Goal: Information Seeking & Learning: Check status

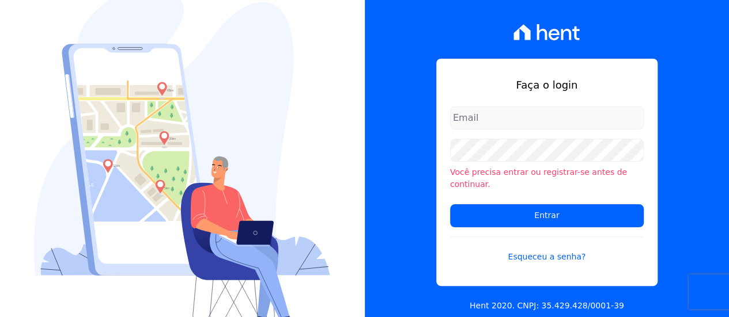
click at [545, 123] on input "email" at bounding box center [547, 118] width 194 height 23
type input "laura.bontempo@inco.vc"
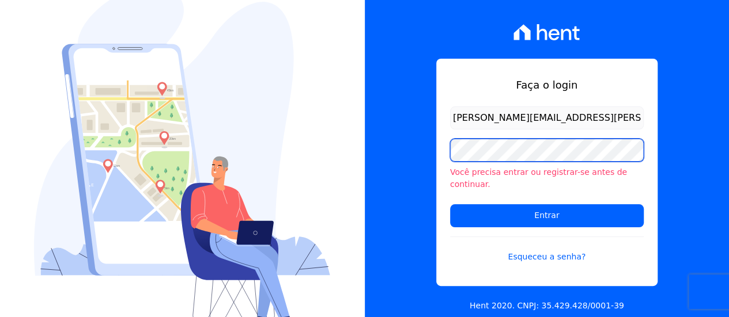
click at [450, 204] on input "Entrar" at bounding box center [547, 215] width 194 height 23
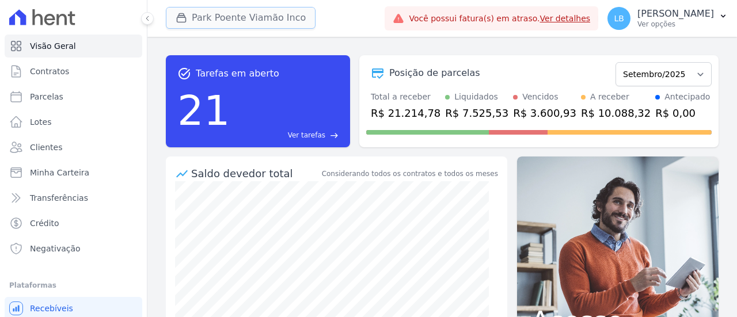
click at [233, 19] on button "Park Poente Viamão Inco" at bounding box center [241, 18] width 150 height 22
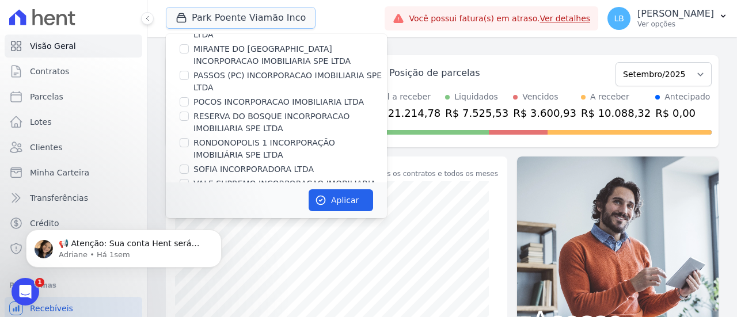
scroll to position [346, 0]
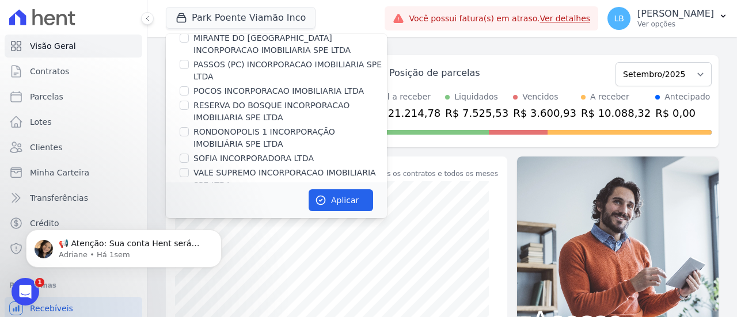
click at [241, 167] on label "VALE SUPREMO INCORPORACAO IMOBILIARIA SPE LTDA" at bounding box center [291, 179] width 194 height 24
click at [189, 168] on input "VALE SUPREMO INCORPORACAO IMOBILIARIA SPE LTDA" at bounding box center [184, 172] width 9 height 9
checkbox input "true"
click at [343, 195] on button "Aplicar" at bounding box center [341, 201] width 65 height 22
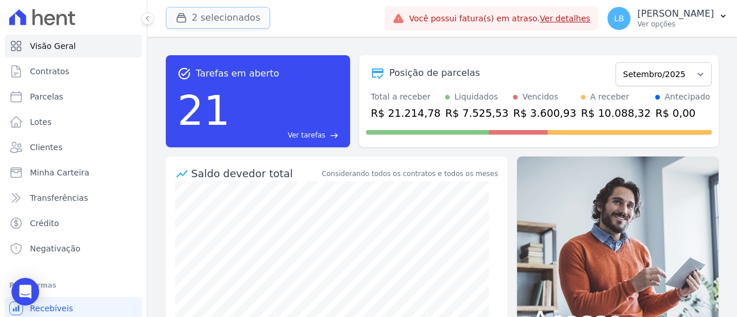
click at [226, 17] on button "2 selecionados" at bounding box center [218, 18] width 104 height 22
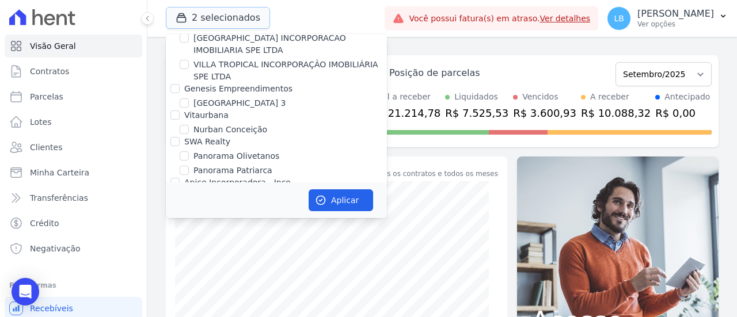
scroll to position [647, 0]
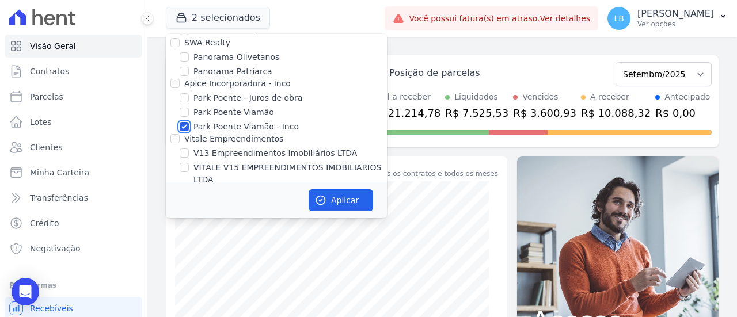
click at [183, 122] on input "Park Poente Viamão - Inco" at bounding box center [184, 126] width 9 height 9
checkbox input "false"
click at [344, 198] on button "Aplicar" at bounding box center [341, 201] width 65 height 22
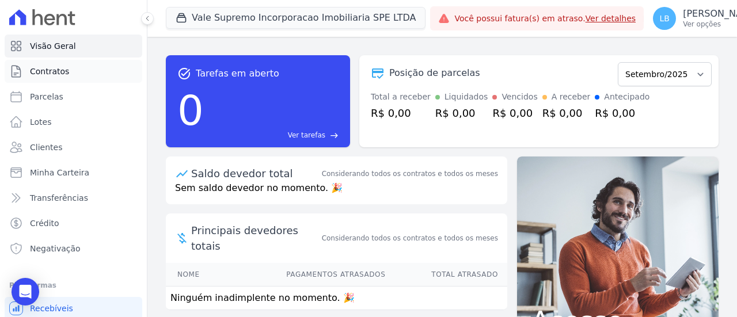
click at [49, 70] on span "Contratos" at bounding box center [49, 72] width 39 height 12
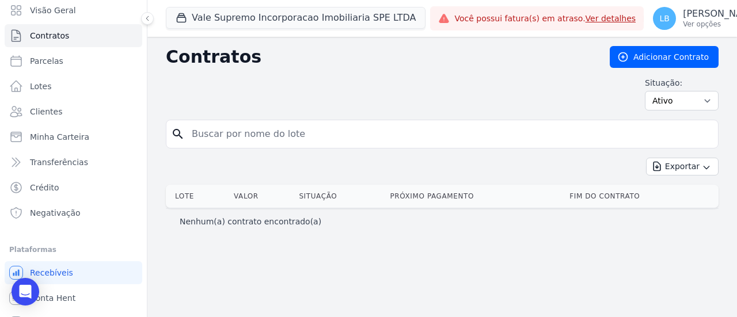
scroll to position [53, 0]
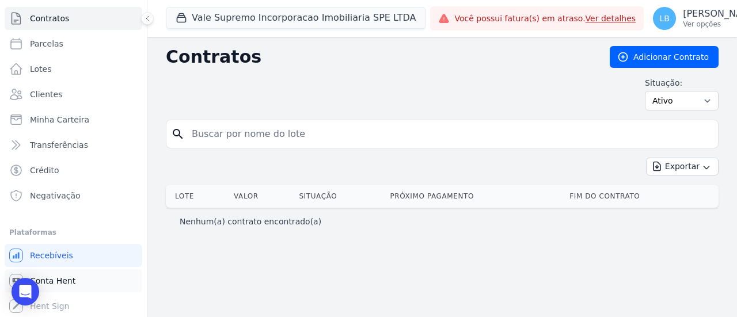
click at [50, 279] on span "Conta Hent" at bounding box center [53, 281] width 46 height 12
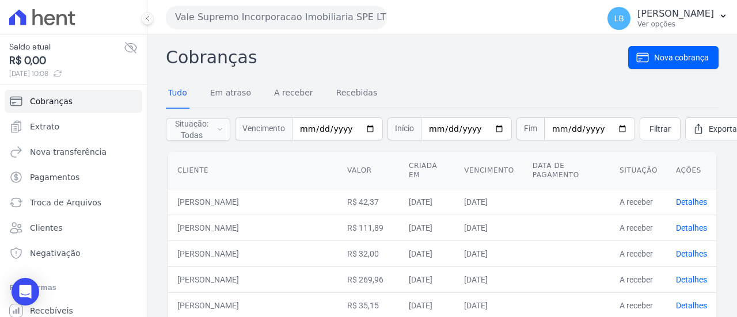
click at [114, 51] on span "Saldo atual" at bounding box center [66, 47] width 115 height 12
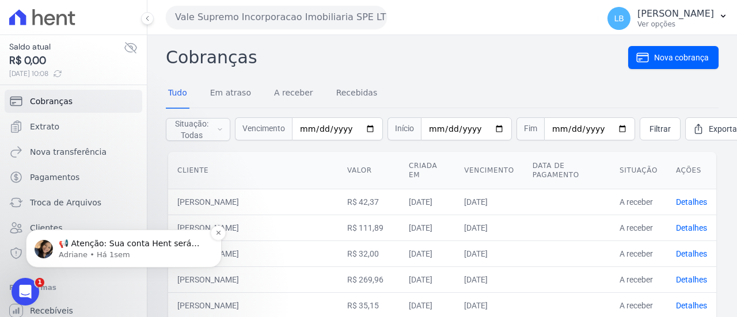
click at [110, 250] on p "Adriane • Há 1sem" at bounding box center [133, 255] width 149 height 10
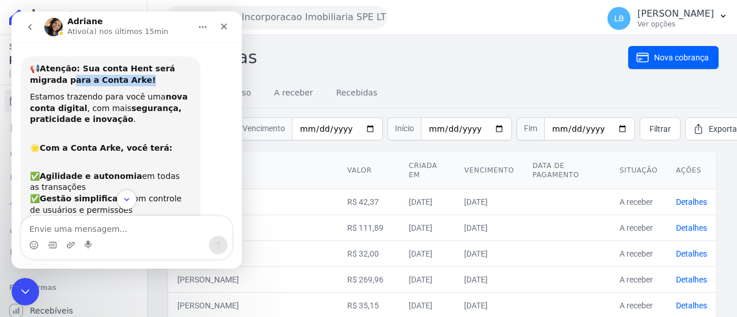
drag, startPoint x: 94, startPoint y: 80, endPoint x: 146, endPoint y: 80, distance: 51.8
click at [146, 80] on div "📢 Atenção: Sua conta Hent será migrada para a Conta Arke!" at bounding box center [110, 74] width 161 height 22
click at [142, 81] on div "📢 Atenção: Sua conta Hent será migrada para a Conta Arke!" at bounding box center [110, 74] width 161 height 22
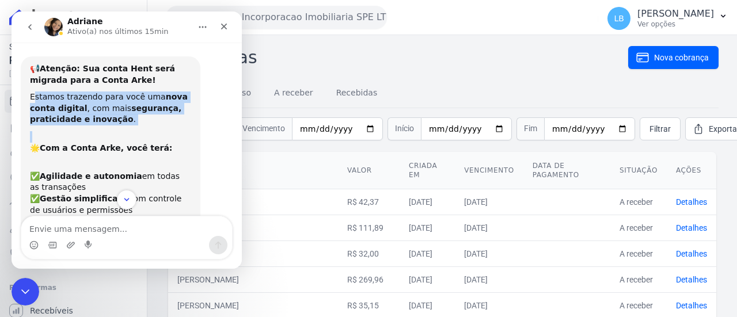
drag, startPoint x: 33, startPoint y: 98, endPoint x: 116, endPoint y: 130, distance: 88.3
click at [113, 130] on div "📢 Atenção: Sua conta Hent será migrada para a Conta Arke! Estamos trazendo para…" at bounding box center [110, 263] width 161 height 401
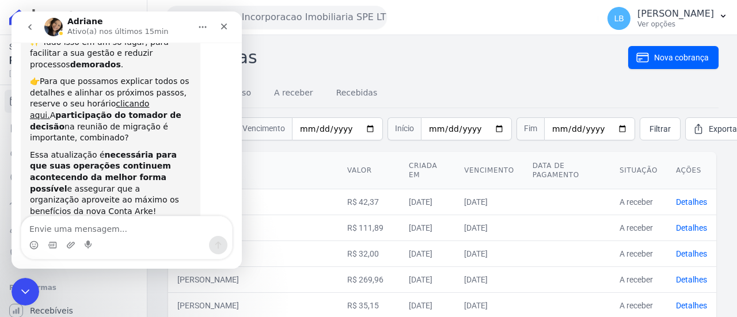
scroll to position [173, 0]
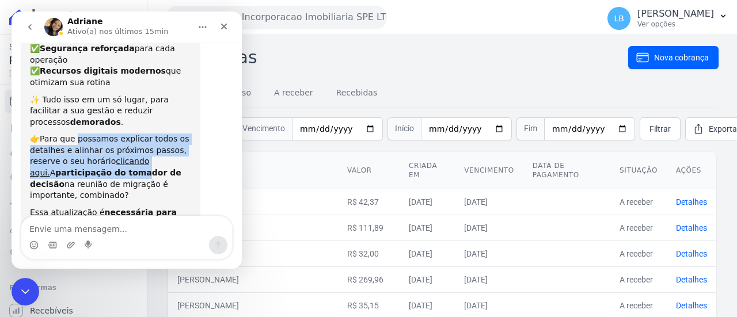
drag, startPoint x: 73, startPoint y: 118, endPoint x: 162, endPoint y: 155, distance: 96.1
click at [112, 155] on div "👉Para que possamos explicar todos os detalhes e alinhar os próximos passos, res…" at bounding box center [110, 168] width 161 height 68
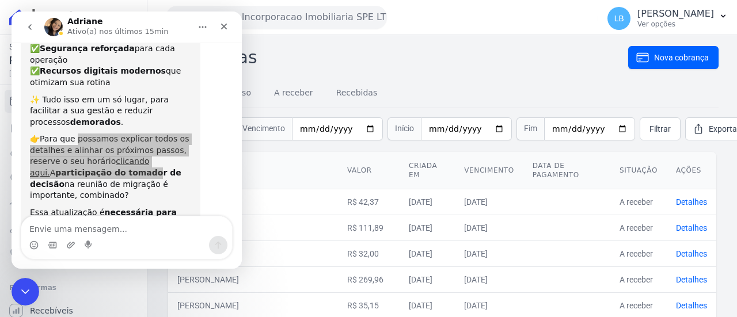
click at [310, 86] on div "Tudo Em atraso A receber Recebidas" at bounding box center [273, 94] width 214 height 30
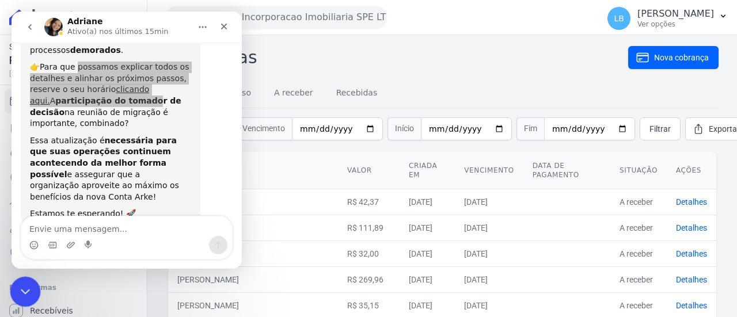
click at [19, 293] on icon "Encerramento do Messenger da Intercom" at bounding box center [24, 290] width 14 height 14
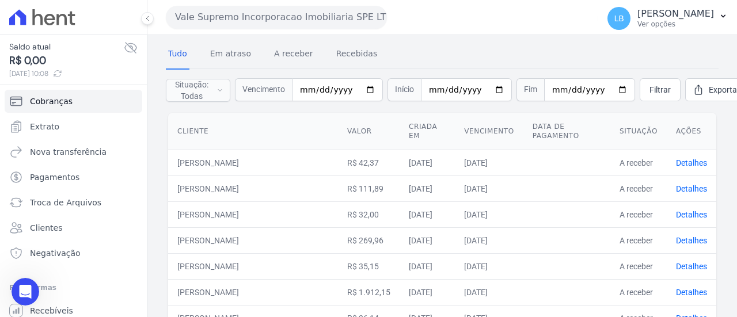
scroll to position [58, 0]
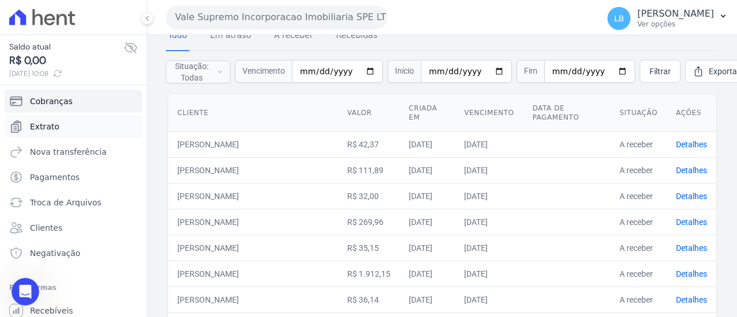
click at [66, 120] on link "Extrato" at bounding box center [74, 126] width 138 height 23
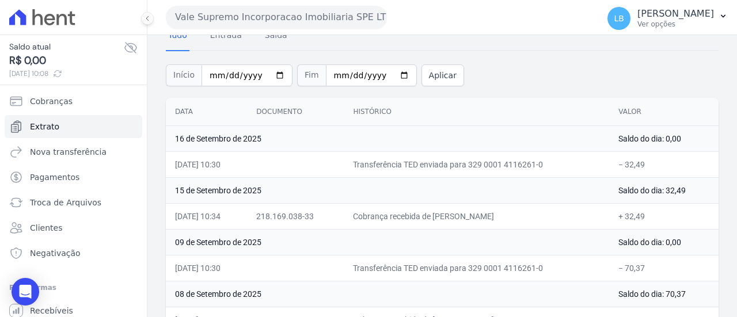
scroll to position [115, 0]
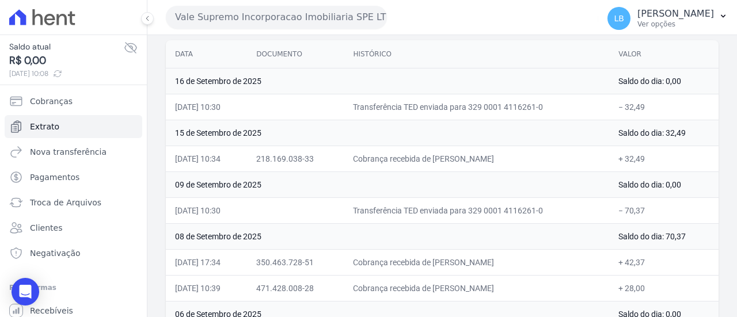
drag, startPoint x: 365, startPoint y: 157, endPoint x: 535, endPoint y: 160, distance: 169.9
click at [535, 160] on td "Cobrança recebida de [PERSON_NAME]" at bounding box center [477, 159] width 266 height 26
click at [466, 156] on td "Cobrança recebida de [PERSON_NAME]" at bounding box center [477, 159] width 266 height 26
drag, startPoint x: 378, startPoint y: 160, endPoint x: 529, endPoint y: 159, distance: 150.9
click at [529, 159] on td "Cobrança recebida de [PERSON_NAME]" at bounding box center [477, 159] width 266 height 26
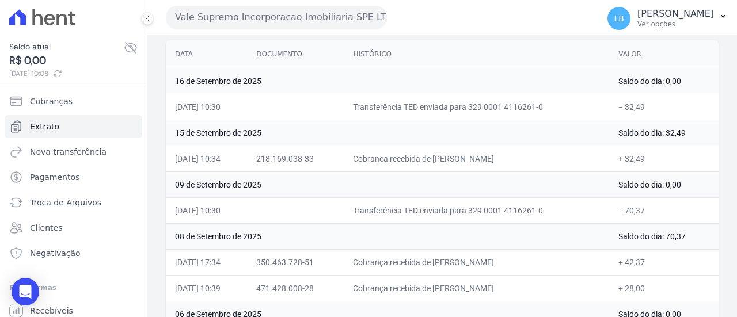
drag, startPoint x: 371, startPoint y: 204, endPoint x: 574, endPoint y: 202, distance: 202.8
click at [574, 202] on td "Transferência TED enviada para 329 0001 4116261-0" at bounding box center [477, 211] width 266 height 26
